Goal: Task Accomplishment & Management: Use online tool/utility

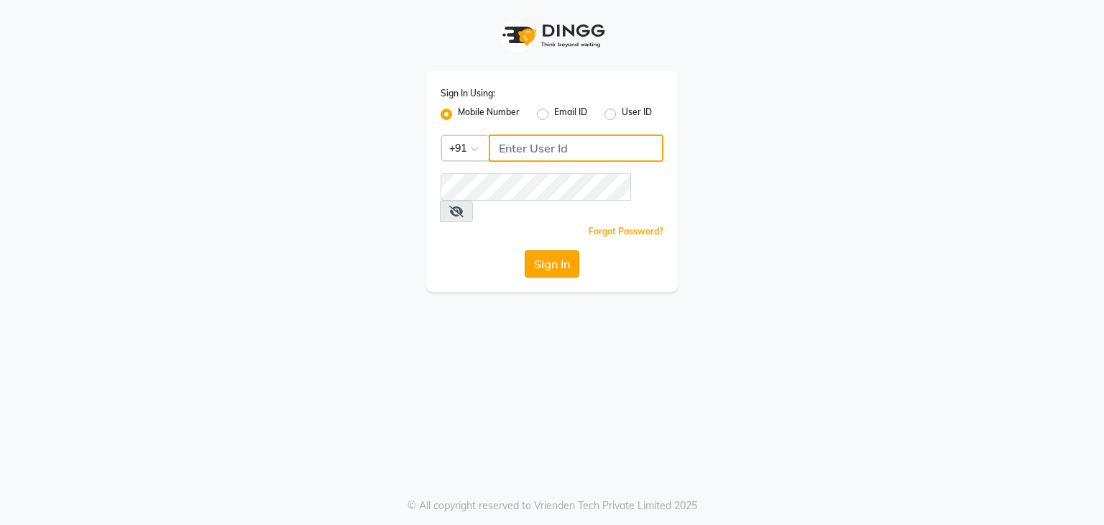
type input "9168187121"
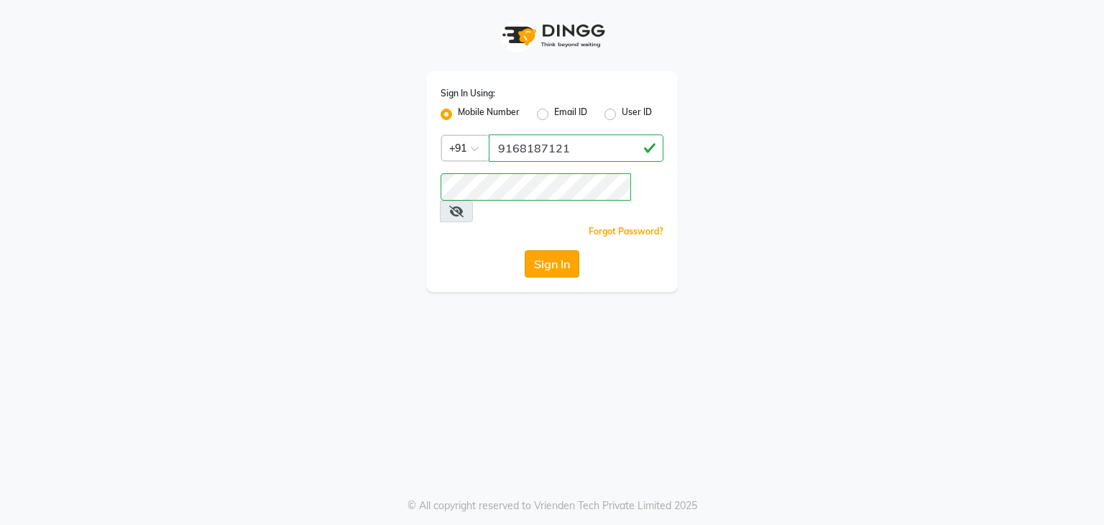
click at [554, 250] on button "Sign In" at bounding box center [552, 263] width 55 height 27
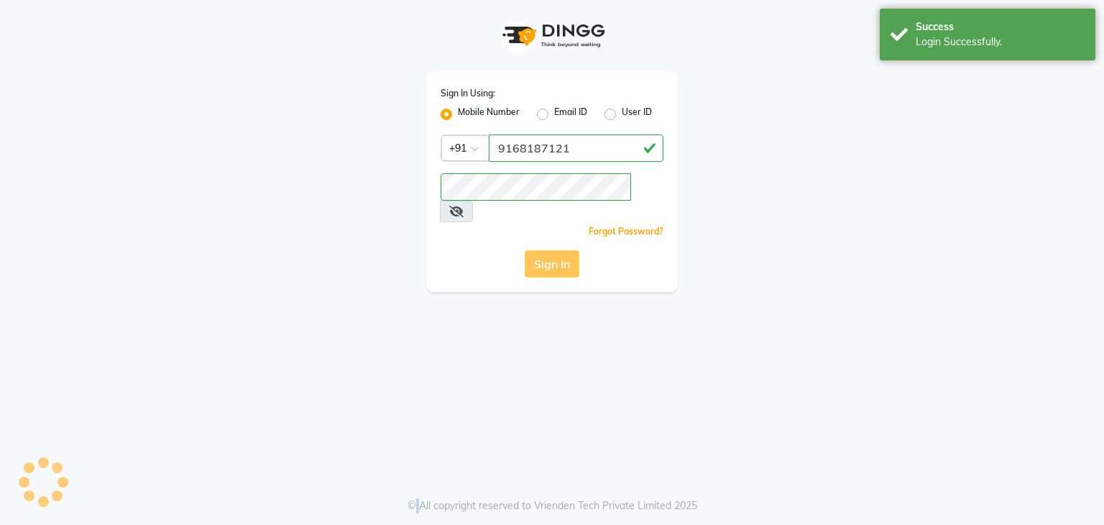
click at [554, 250] on div "Sign In" at bounding box center [552, 263] width 223 height 27
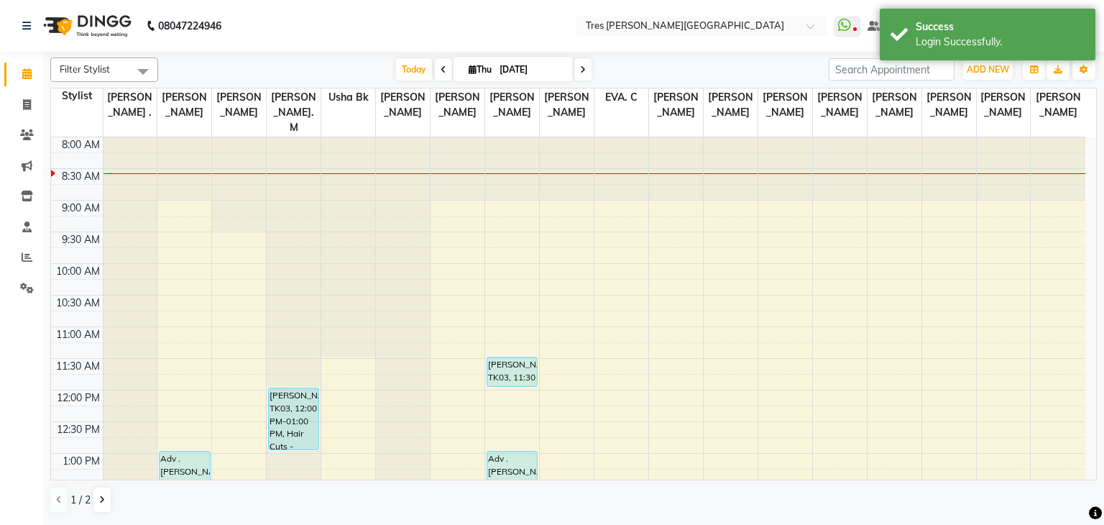
click at [441, 71] on icon at bounding box center [444, 69] width 6 height 9
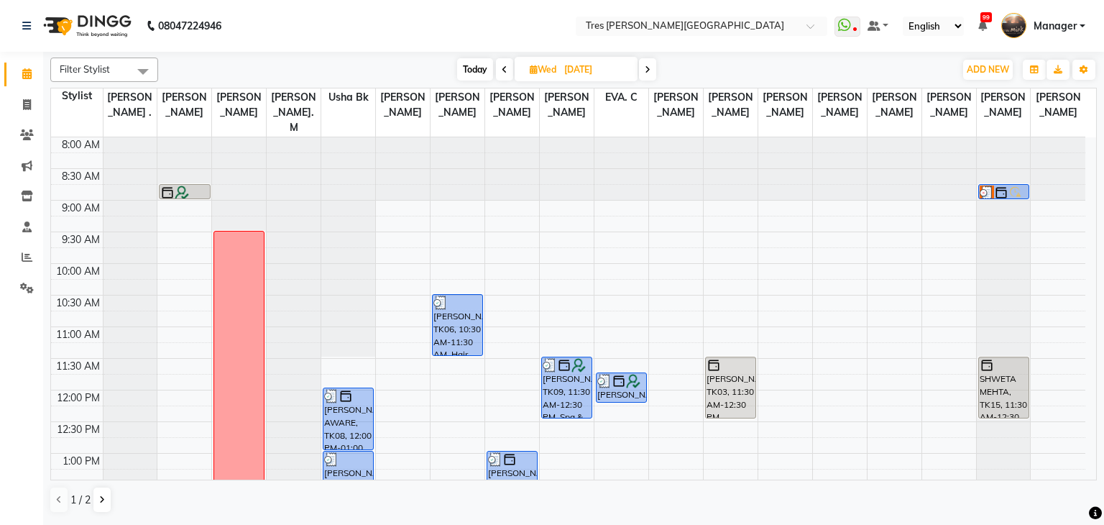
click at [647, 68] on icon at bounding box center [648, 69] width 6 height 9
type input "[DATE]"
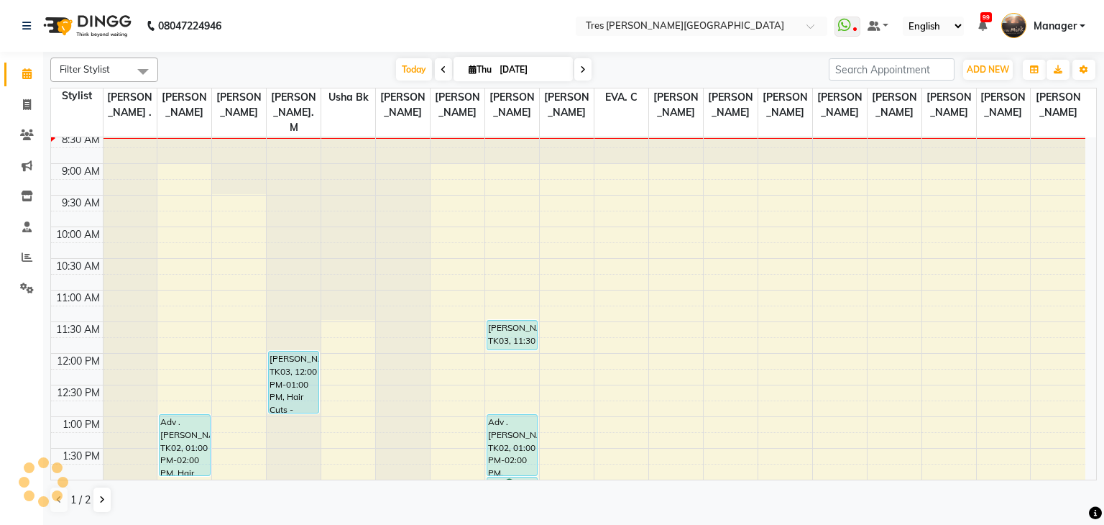
scroll to position [35, 0]
